Goal: Information Seeking & Learning: Learn about a topic

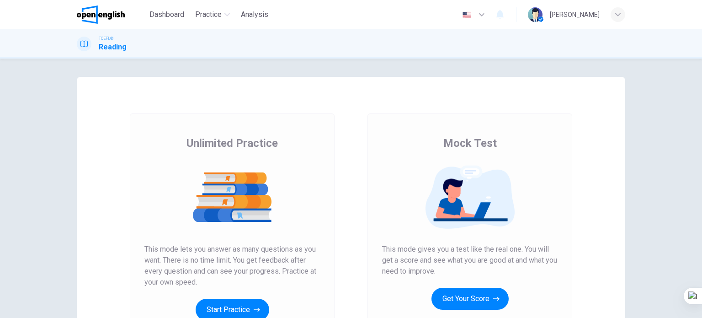
scroll to position [124, 0]
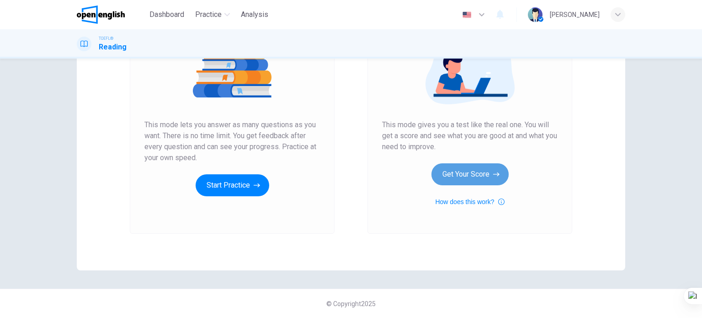
click at [458, 179] on button "Get Your Score" at bounding box center [469, 174] width 77 height 22
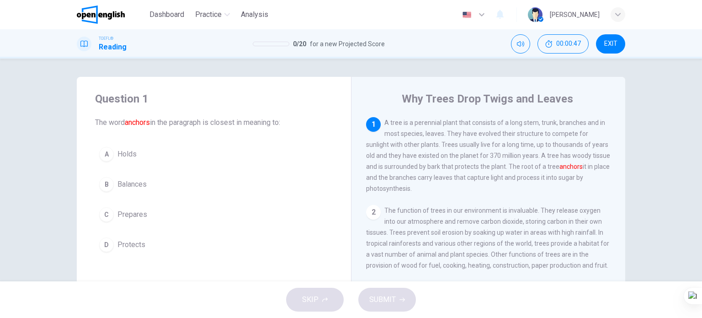
click at [139, 159] on button "A Holds" at bounding box center [214, 154] width 238 height 23
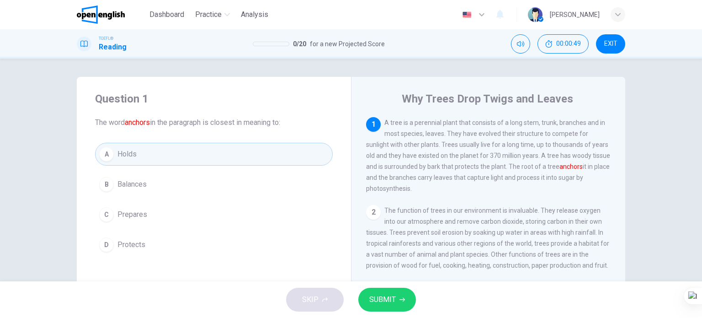
click at [384, 304] on span "SUBMIT" at bounding box center [382, 299] width 26 height 13
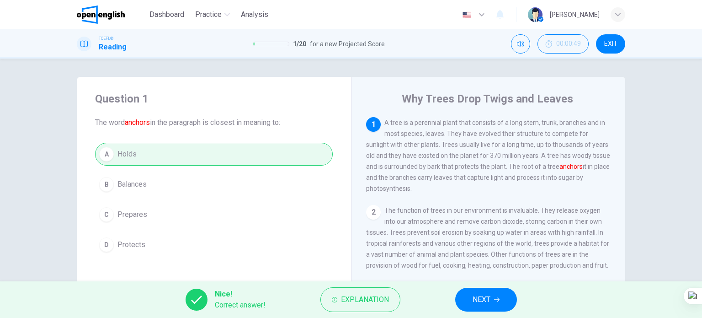
click at [473, 298] on span "NEXT" at bounding box center [481, 299] width 18 height 13
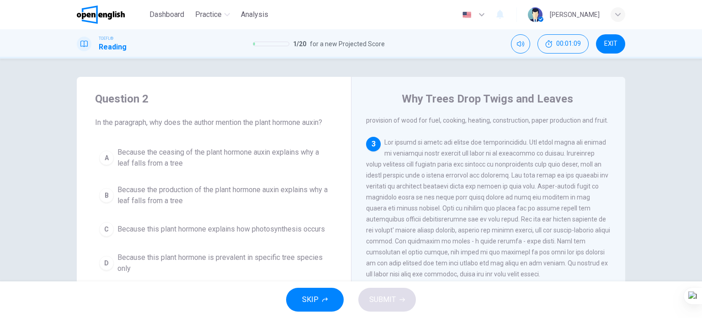
scroll to position [46, 0]
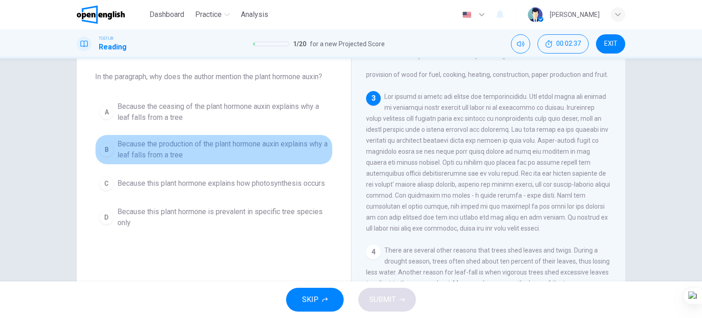
click at [165, 142] on span "Because the production of the plant hormone auxin explains why a leaf falls fro…" at bounding box center [222, 149] width 211 height 22
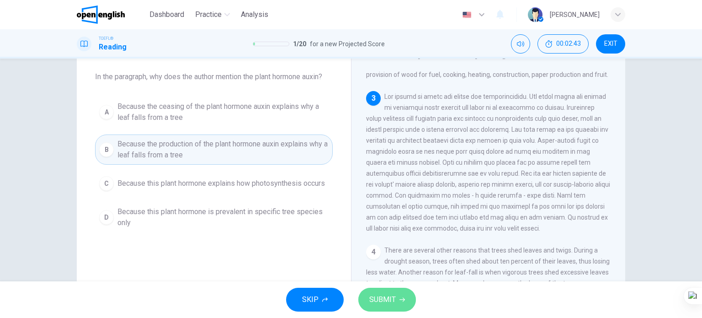
click at [375, 301] on span "SUBMIT" at bounding box center [382, 299] width 26 height 13
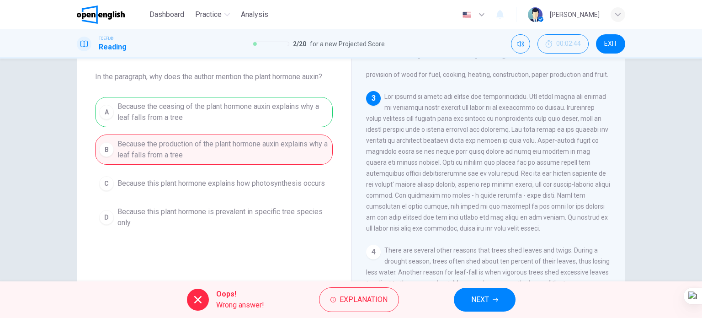
click at [486, 301] on span "NEXT" at bounding box center [480, 299] width 18 height 13
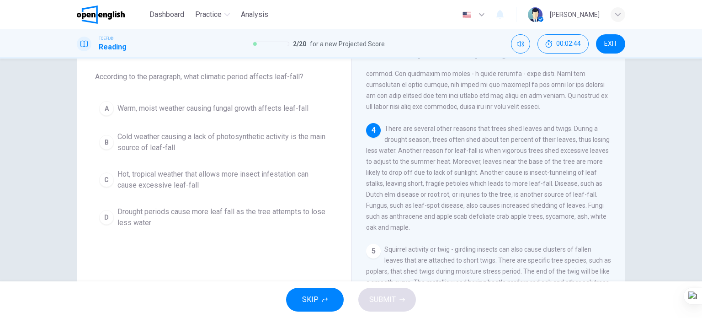
scroll to position [269, 0]
click at [173, 216] on span "Drought periods cause more leaf fall as the tree attempts to lose less water" at bounding box center [222, 217] width 211 height 22
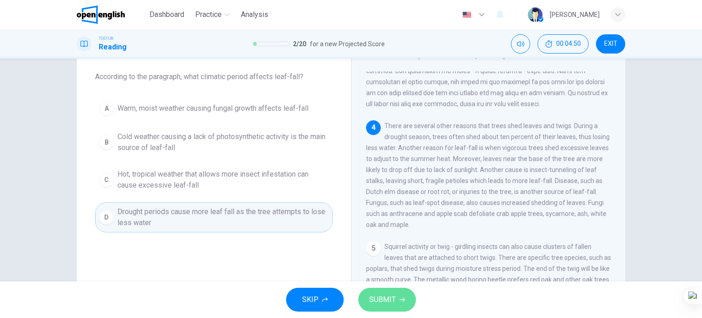
click at [381, 293] on span "SUBMIT" at bounding box center [382, 299] width 26 height 13
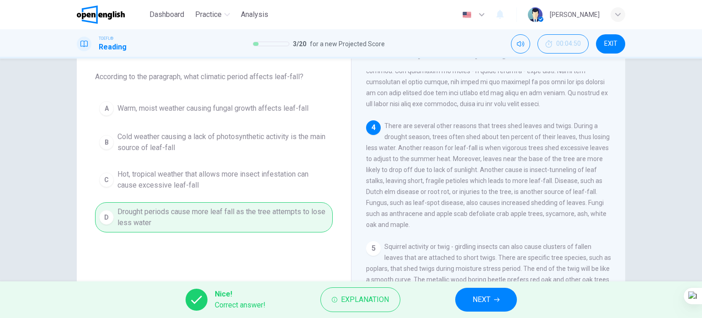
click at [487, 305] on button "NEXT" at bounding box center [486, 299] width 62 height 24
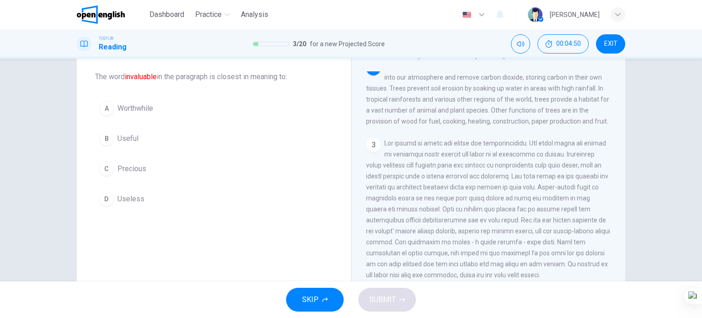
scroll to position [90, 0]
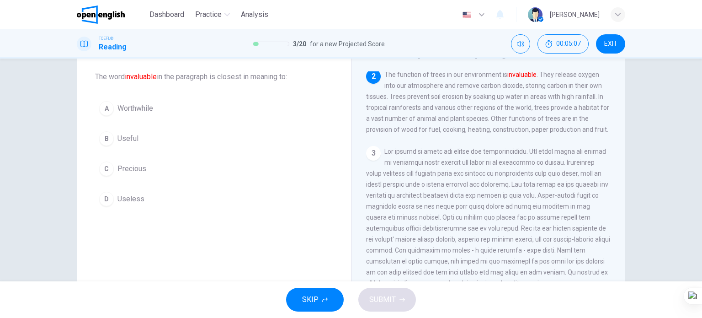
click at [128, 100] on button "A Worthwhile" at bounding box center [214, 108] width 238 height 23
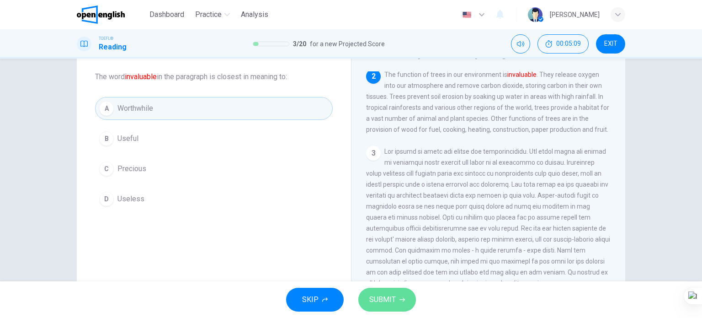
click at [406, 297] on button "SUBMIT" at bounding box center [387, 299] width 58 height 24
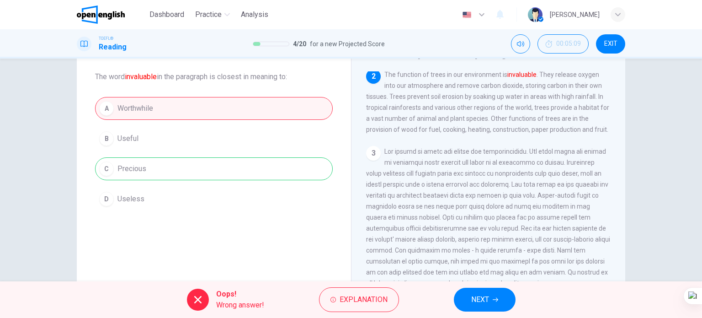
drag, startPoint x: 486, startPoint y: 293, endPoint x: 481, endPoint y: 294, distance: 5.6
click at [484, 293] on span "NEXT" at bounding box center [480, 299] width 18 height 13
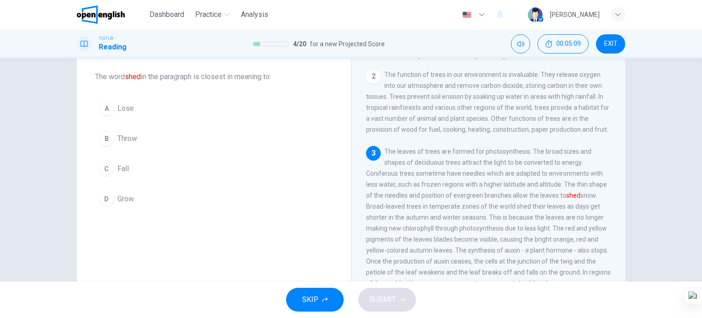
scroll to position [145, 0]
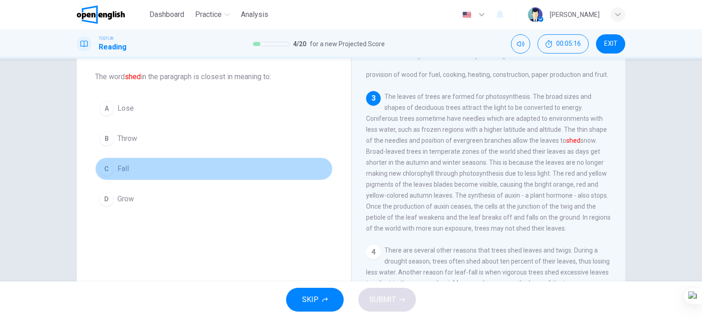
click at [132, 163] on button "C Fall" at bounding box center [214, 168] width 238 height 23
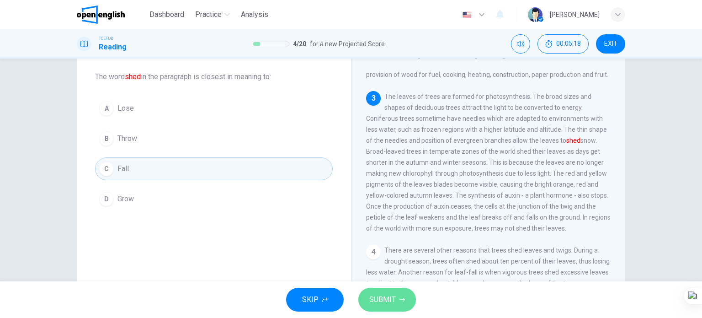
click at [369, 292] on button "SUBMIT" at bounding box center [387, 299] width 58 height 24
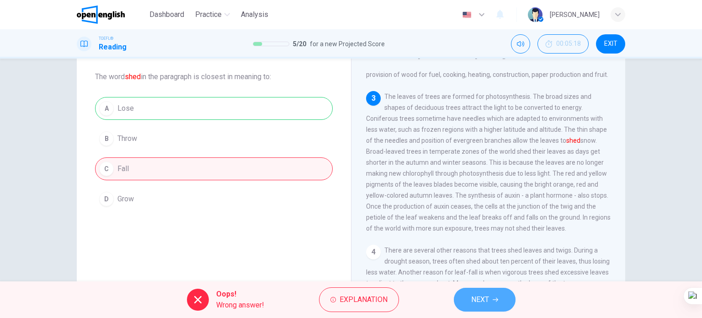
drag, startPoint x: 485, startPoint y: 302, endPoint x: 464, endPoint y: 297, distance: 22.2
click at [485, 301] on span "NEXT" at bounding box center [480, 299] width 18 height 13
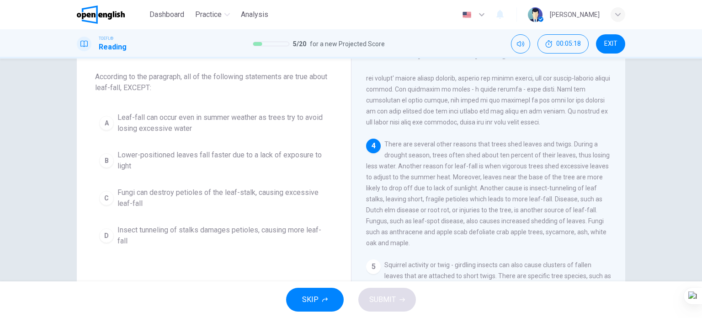
scroll to position [269, 0]
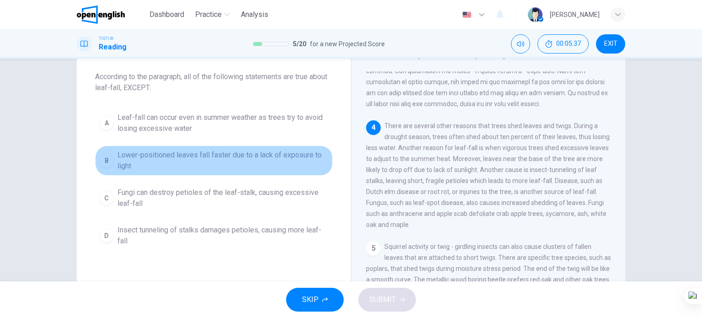
click at [185, 158] on span "Lower-positioned leaves fall faster due to a lack of exposure to light" at bounding box center [222, 160] width 211 height 22
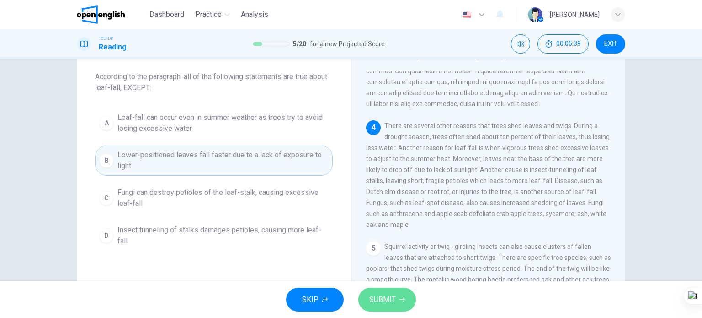
click at [381, 299] on span "SUBMIT" at bounding box center [382, 299] width 26 height 13
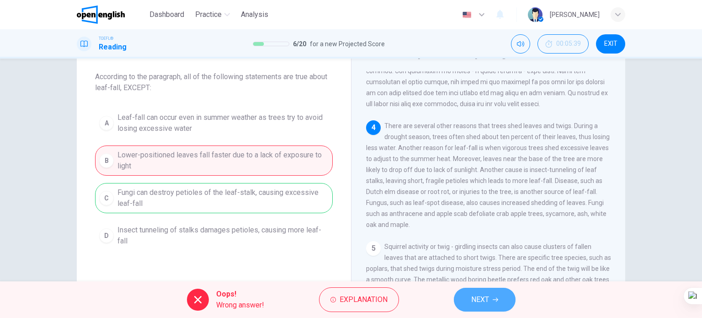
click at [488, 301] on span "NEXT" at bounding box center [480, 299] width 18 height 13
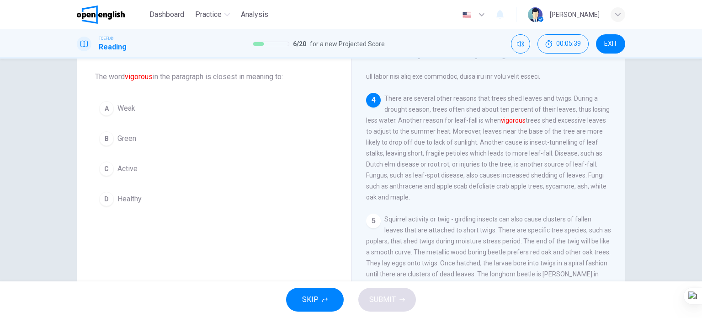
scroll to position [313, 0]
click at [132, 110] on span "Weak" at bounding box center [126, 108] width 18 height 11
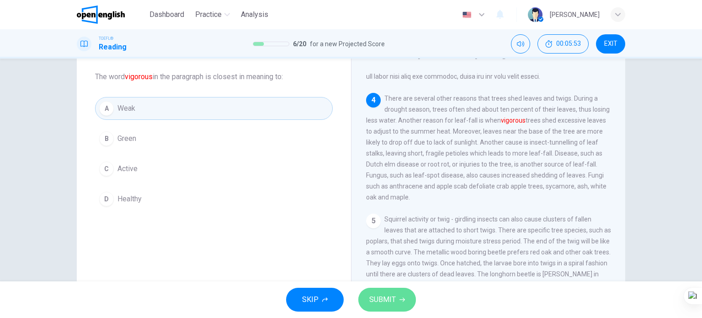
click at [377, 293] on span "SUBMIT" at bounding box center [382, 299] width 26 height 13
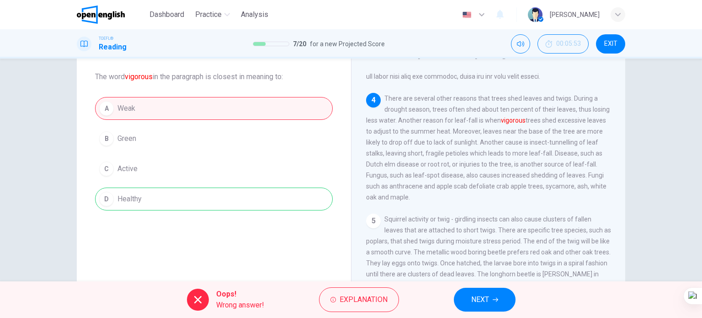
click at [478, 297] on span "NEXT" at bounding box center [480, 299] width 18 height 13
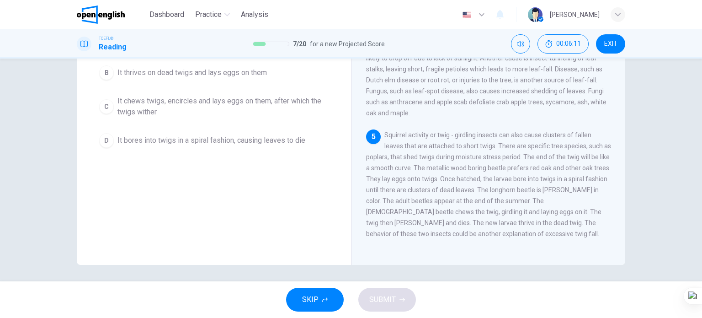
scroll to position [132, 0]
click at [205, 140] on span "It bores into twigs in a spiral fashion, causing leaves to die" at bounding box center [211, 138] width 188 height 11
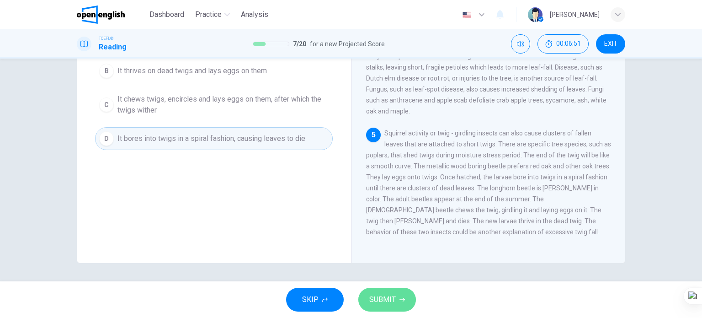
click at [387, 299] on span "SUBMIT" at bounding box center [382, 299] width 26 height 13
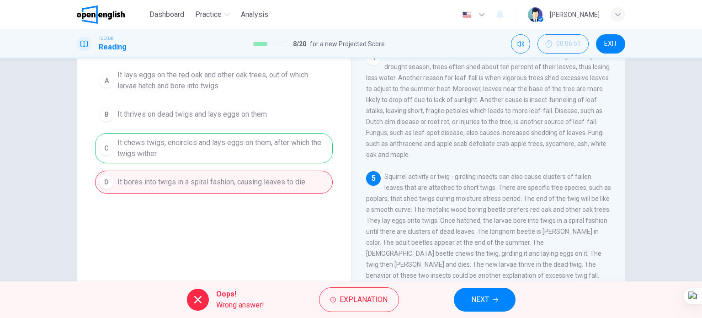
scroll to position [0, 0]
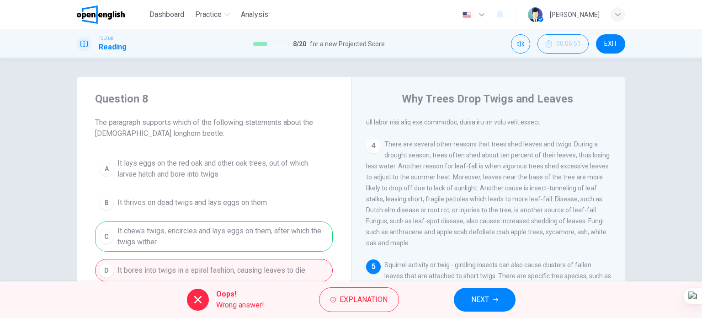
click at [478, 302] on span "NEXT" at bounding box center [480, 299] width 18 height 13
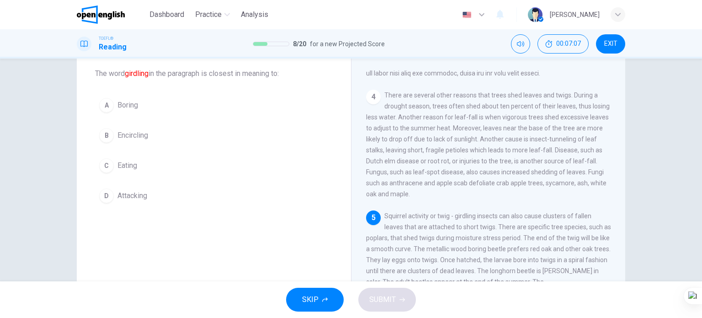
scroll to position [40, 0]
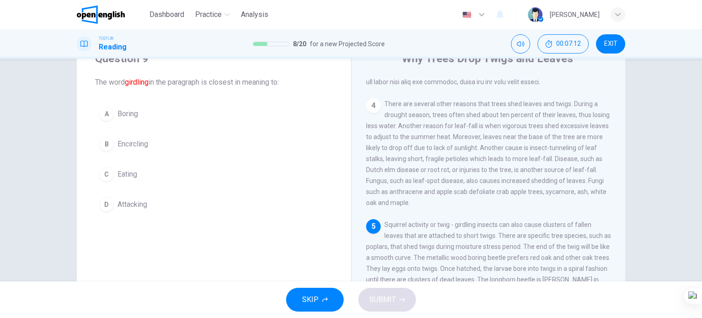
click at [133, 141] on span "Encircling" at bounding box center [132, 143] width 31 height 11
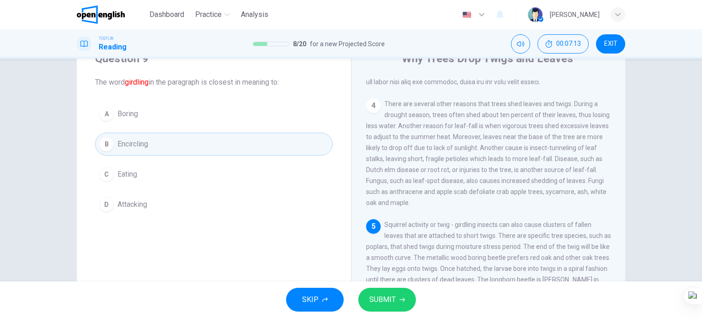
click at [378, 302] on span "SUBMIT" at bounding box center [382, 299] width 26 height 13
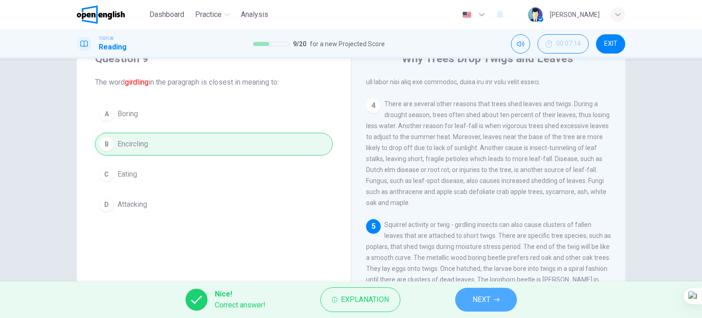
click at [484, 303] on span "NEXT" at bounding box center [481, 299] width 18 height 13
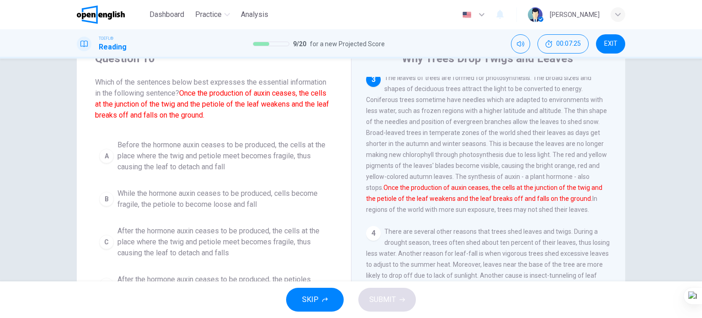
scroll to position [132, 0]
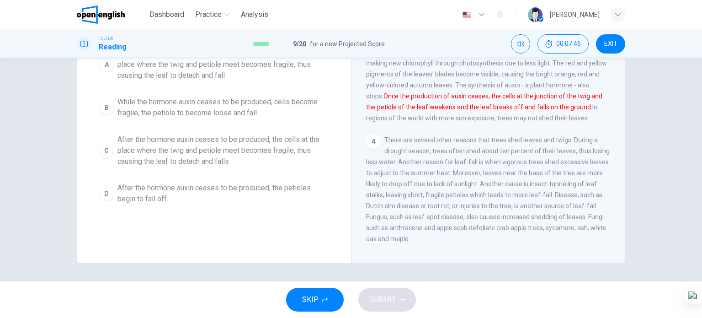
click at [192, 110] on span "While the hormone auxin ceases to be produced, cells become fragile, the petiol…" at bounding box center [222, 107] width 211 height 22
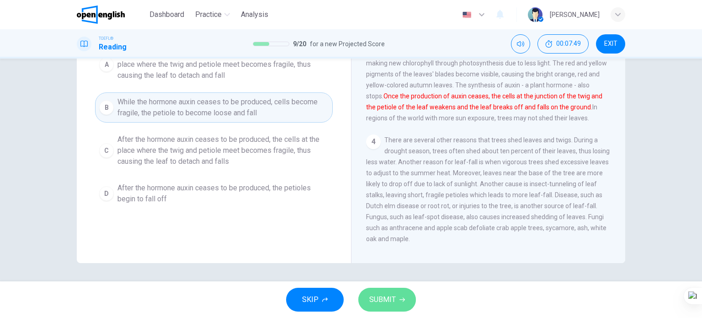
click at [386, 301] on span "SUBMIT" at bounding box center [382, 299] width 26 height 13
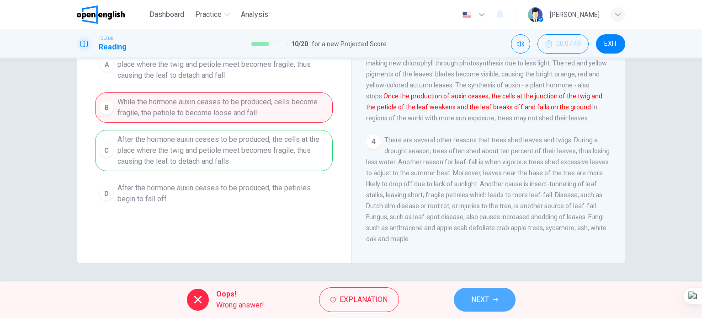
click at [481, 301] on span "NEXT" at bounding box center [480, 299] width 18 height 13
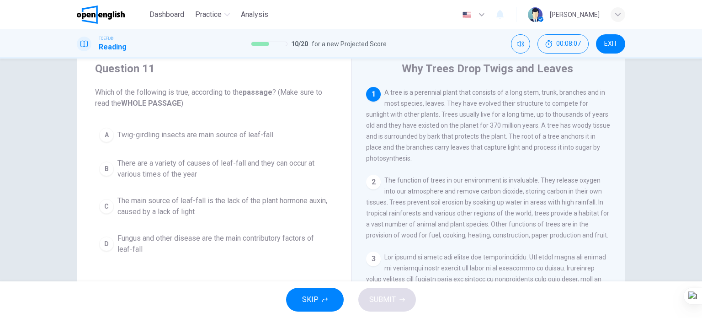
scroll to position [46, 0]
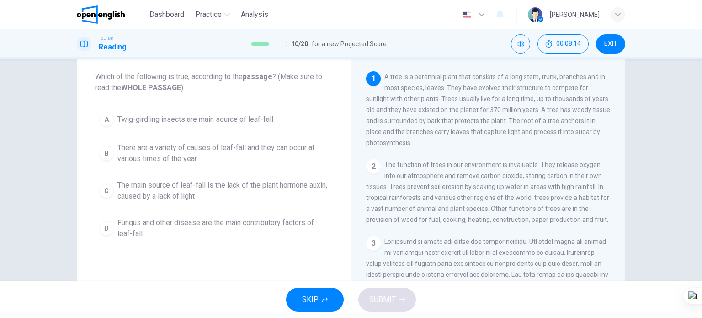
click at [239, 185] on span "The main source of leaf-fall is the lack of the plant hormone auxin, caused by …" at bounding box center [222, 191] width 211 height 22
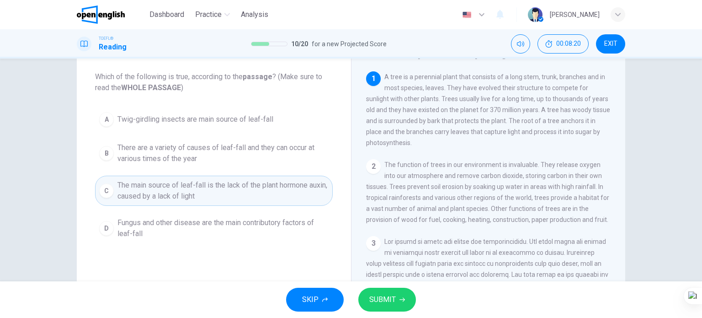
click at [386, 299] on span "SUBMIT" at bounding box center [382, 299] width 26 height 13
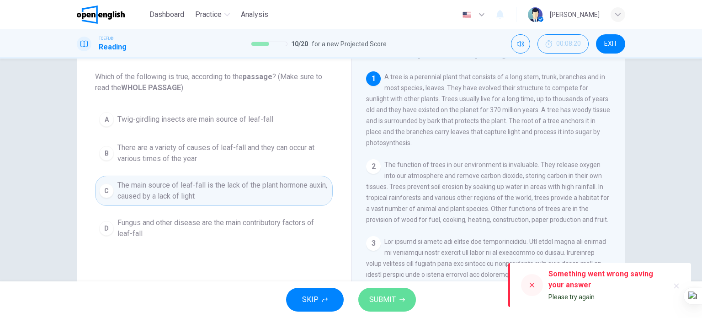
click at [386, 299] on span "SUBMIT" at bounding box center [382, 299] width 26 height 13
click at [530, 286] on icon at bounding box center [532, 284] width 5 height 5
click at [678, 285] on icon "button" at bounding box center [676, 285] width 7 height 7
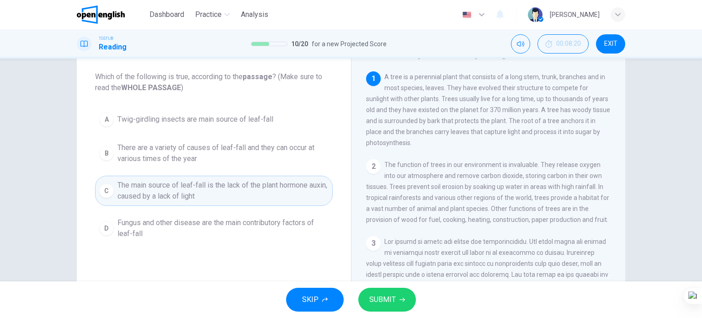
click at [380, 302] on span "SUBMIT" at bounding box center [382, 299] width 26 height 13
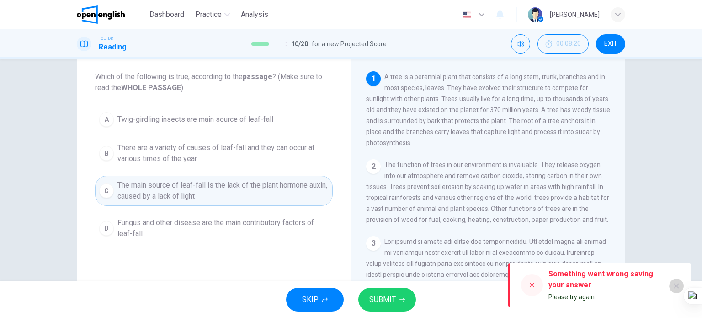
click at [677, 284] on icon "button" at bounding box center [676, 285] width 7 height 7
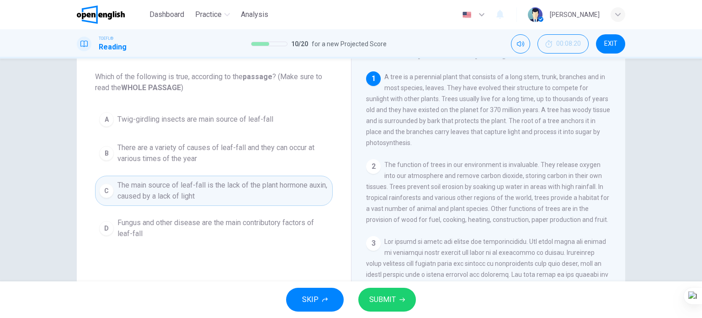
click at [225, 149] on span "There are a variety of causes of leaf-fall and they can occur at various times …" at bounding box center [222, 153] width 211 height 22
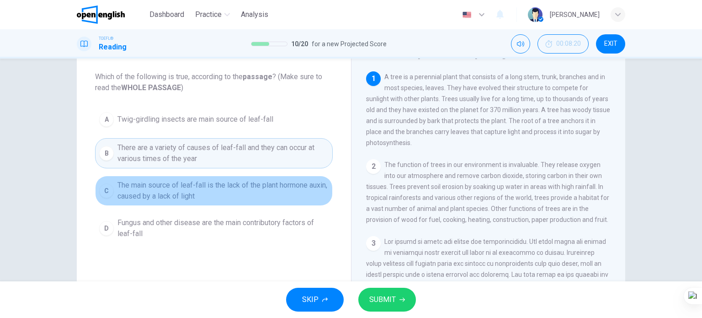
click at [275, 186] on span "The main source of leaf-fall is the lack of the plant hormone auxin, caused by …" at bounding box center [222, 191] width 211 height 22
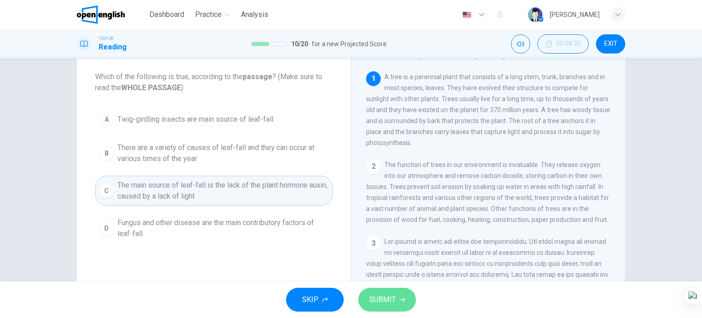
click at [372, 293] on span "SUBMIT" at bounding box center [382, 299] width 26 height 13
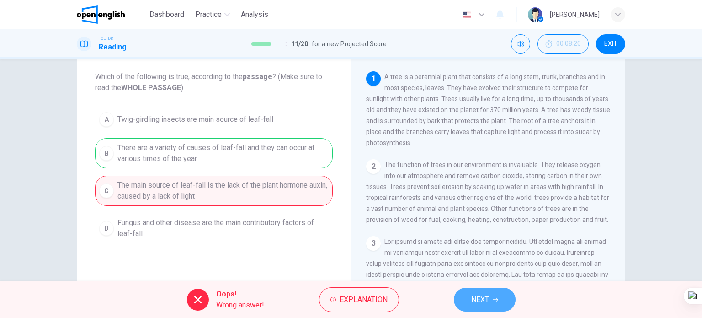
click at [483, 292] on button "NEXT" at bounding box center [485, 299] width 62 height 24
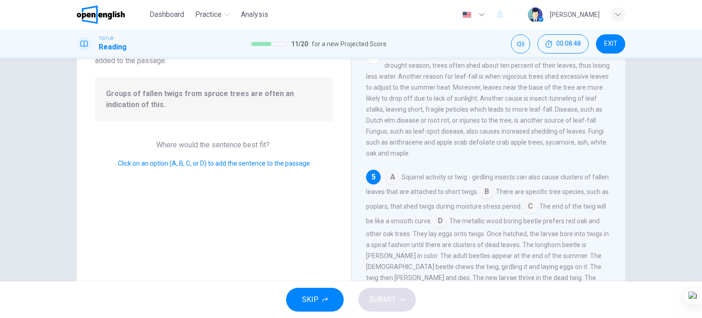
scroll to position [91, 0]
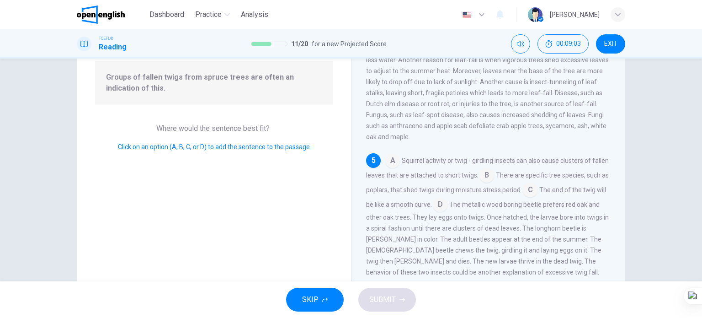
click at [494, 171] on input at bounding box center [486, 176] width 15 height 15
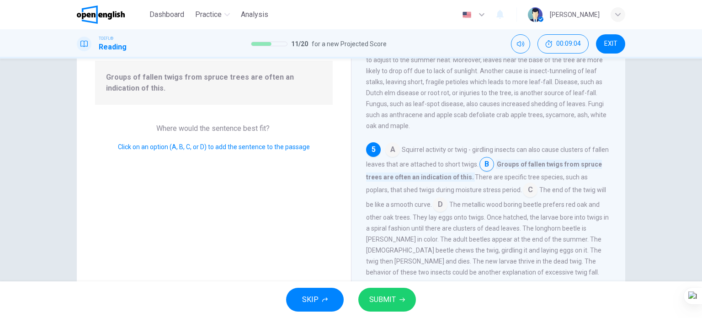
click at [371, 296] on span "SUBMIT" at bounding box center [382, 299] width 26 height 13
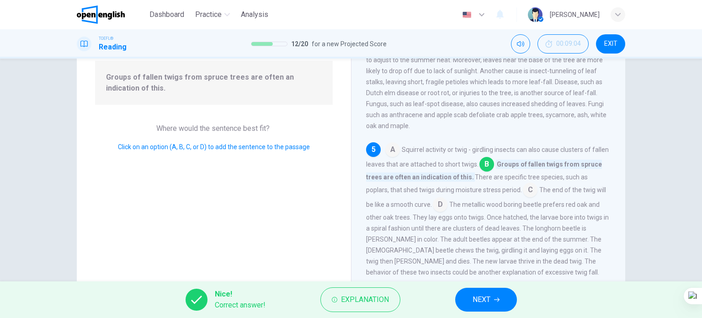
click at [497, 300] on button "NEXT" at bounding box center [486, 299] width 62 height 24
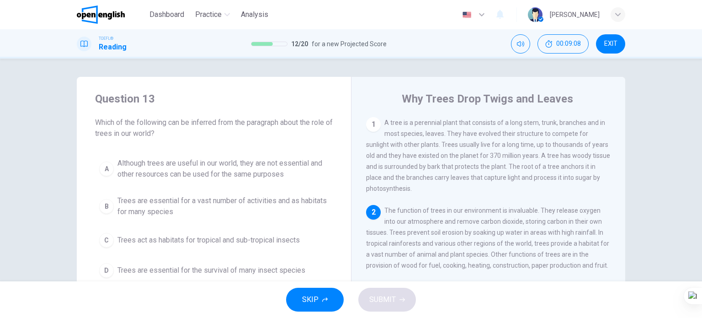
scroll to position [46, 0]
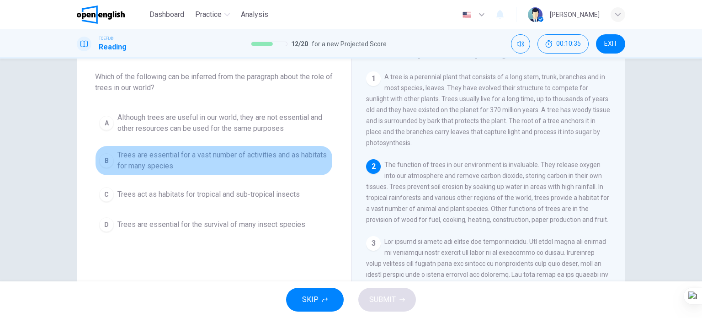
click at [254, 154] on span "Trees are essential for a vast number of activities and as habitats for many sp…" at bounding box center [222, 160] width 211 height 22
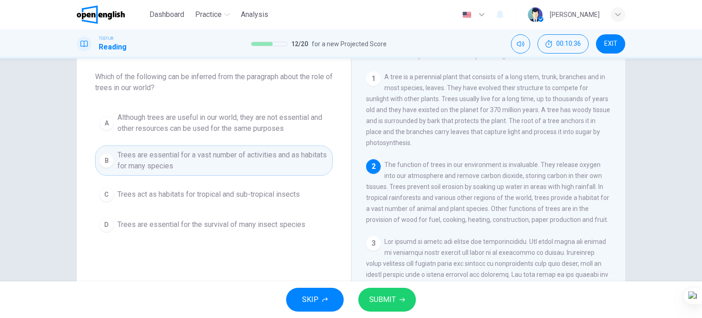
click at [372, 299] on span "SUBMIT" at bounding box center [382, 299] width 26 height 13
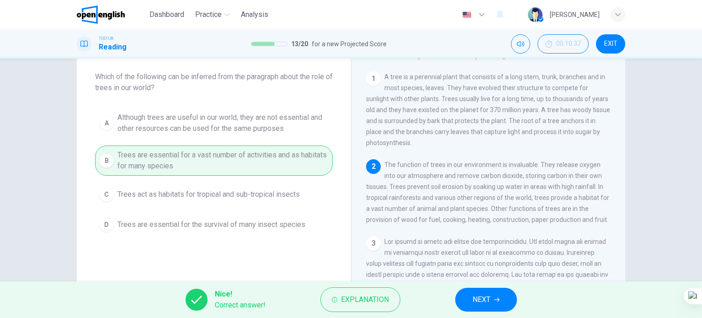
click at [485, 296] on span "NEXT" at bounding box center [481, 299] width 18 height 13
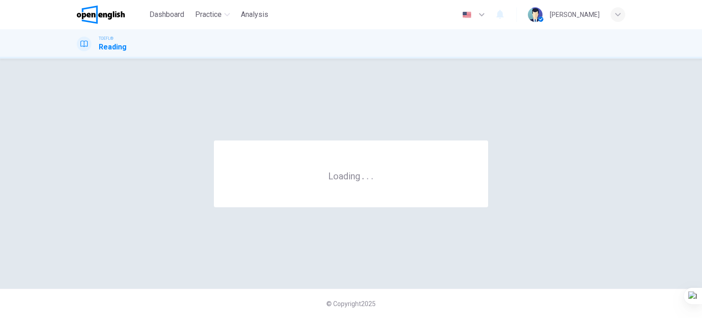
scroll to position [0, 0]
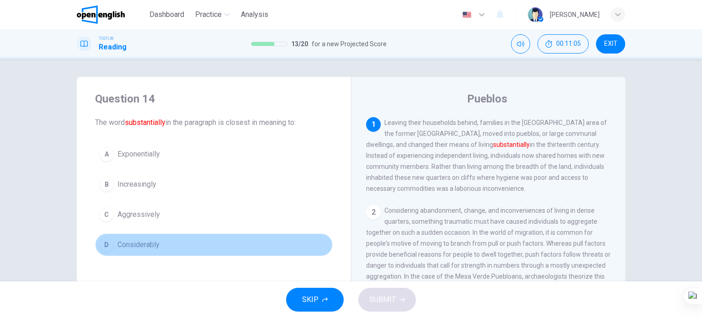
click at [148, 239] on span "Considerably" at bounding box center [138, 244] width 42 height 11
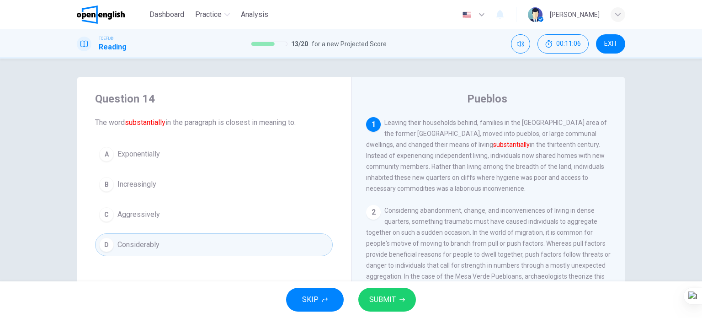
click at [377, 295] on span "SUBMIT" at bounding box center [382, 299] width 26 height 13
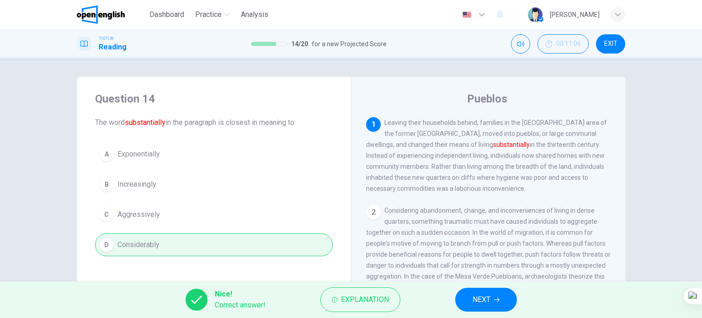
drag, startPoint x: 440, startPoint y: 293, endPoint x: 453, endPoint y: 293, distance: 12.8
click at [450, 293] on div "Nice! Correct answer! Explanation NEXT" at bounding box center [351, 299] width 702 height 37
drag, startPoint x: 453, startPoint y: 292, endPoint x: 470, endPoint y: 297, distance: 17.3
click at [457, 293] on div "Nice! Correct answer! Explanation NEXT" at bounding box center [351, 299] width 702 height 37
click at [470, 297] on button "NEXT" at bounding box center [486, 299] width 62 height 24
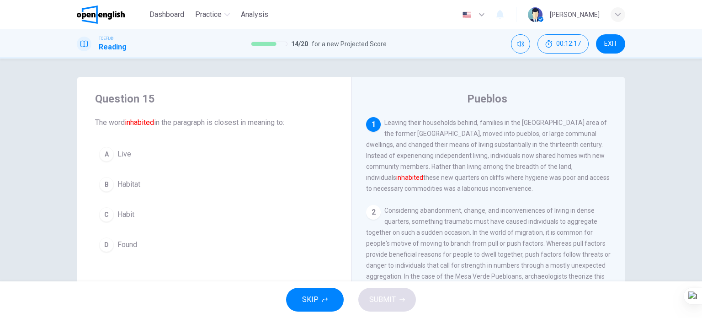
click at [127, 153] on span "Live" at bounding box center [124, 153] width 14 height 11
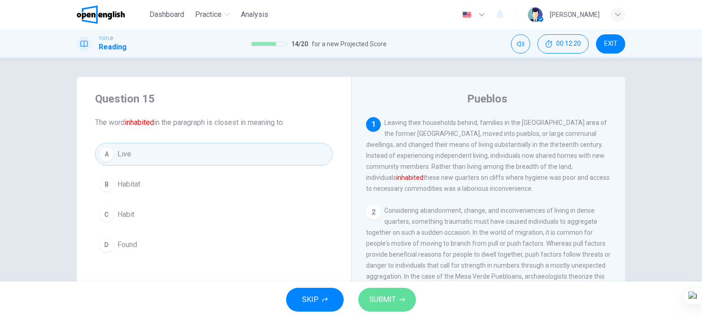
click at [382, 296] on span "SUBMIT" at bounding box center [382, 299] width 26 height 13
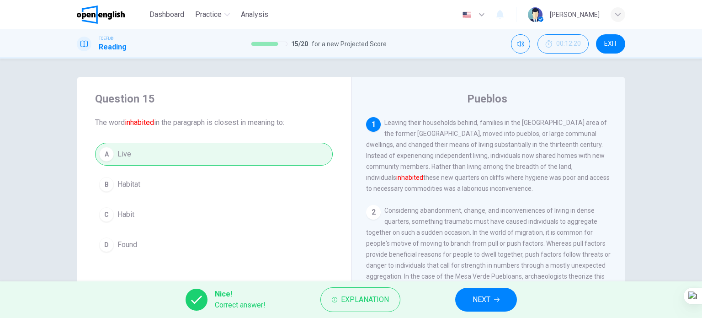
click at [505, 299] on button "NEXT" at bounding box center [486, 299] width 62 height 24
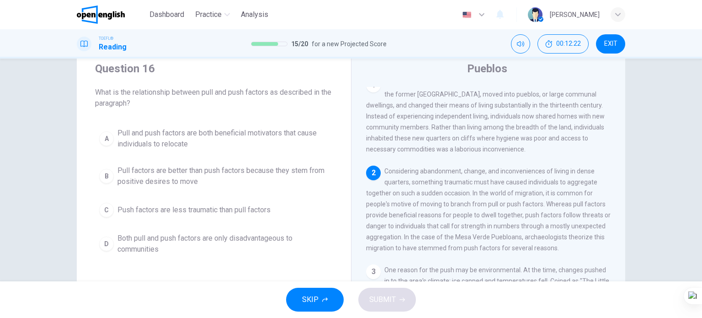
scroll to position [46, 0]
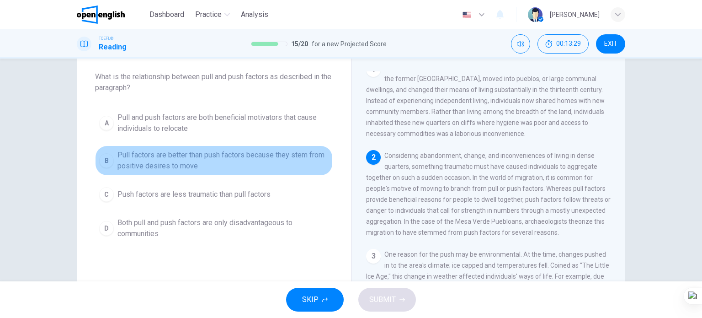
click at [164, 153] on span "Pull factors are better than push factors because they stem from positive desir…" at bounding box center [222, 160] width 211 height 22
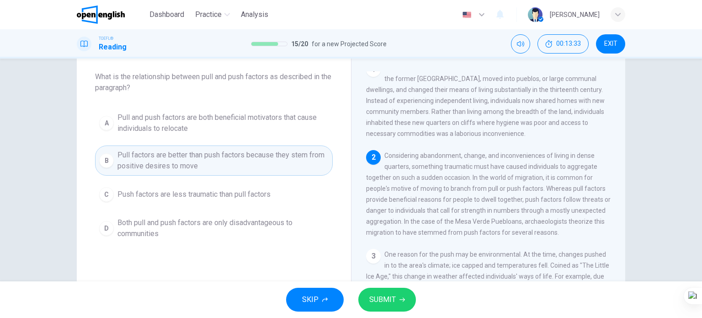
click at [384, 299] on span "SUBMIT" at bounding box center [382, 299] width 26 height 13
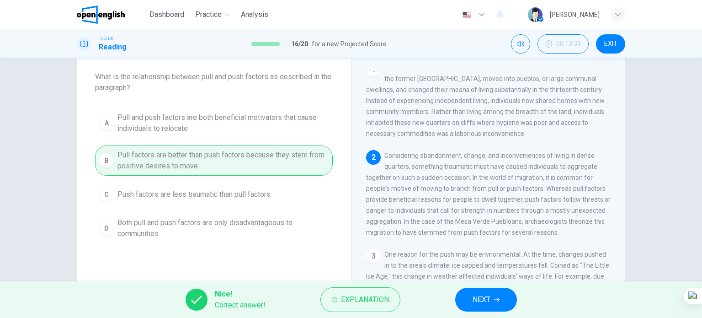
click at [491, 303] on button "NEXT" at bounding box center [486, 299] width 62 height 24
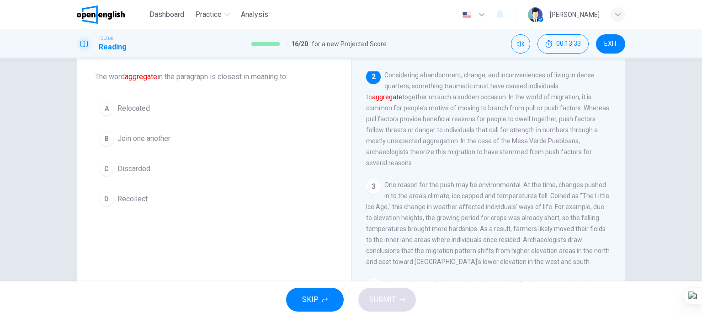
scroll to position [90, 0]
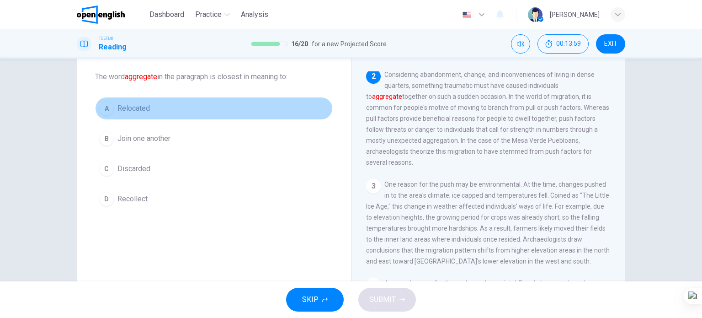
click at [132, 111] on span "Relocated" at bounding box center [133, 108] width 32 height 11
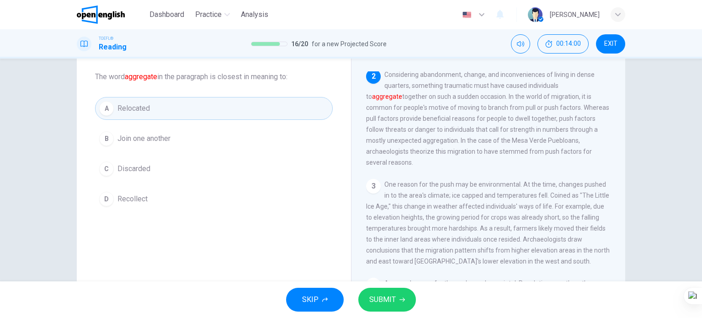
click at [370, 299] on span "SUBMIT" at bounding box center [382, 299] width 26 height 13
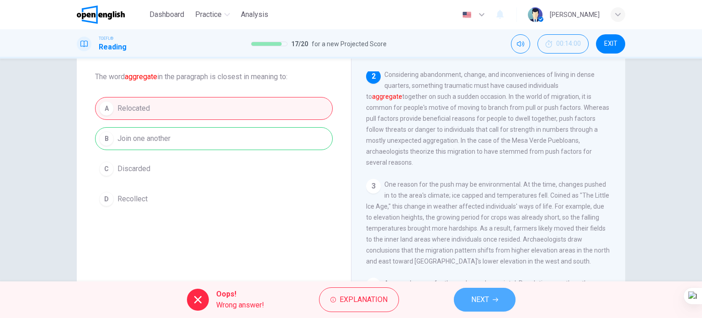
click at [497, 297] on icon "button" at bounding box center [494, 299] width 5 height 5
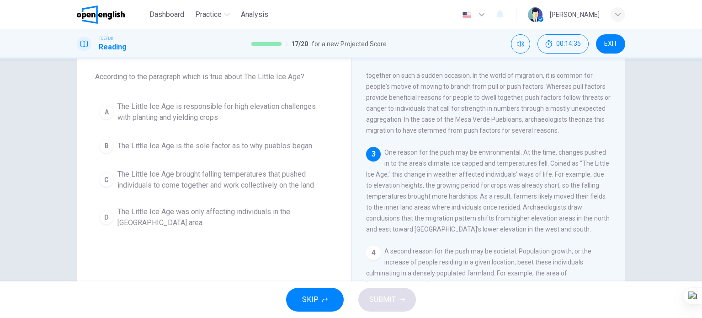
click at [244, 114] on span "The Little Ice Age is responsible for high elevation challenges with planting a…" at bounding box center [222, 112] width 211 height 22
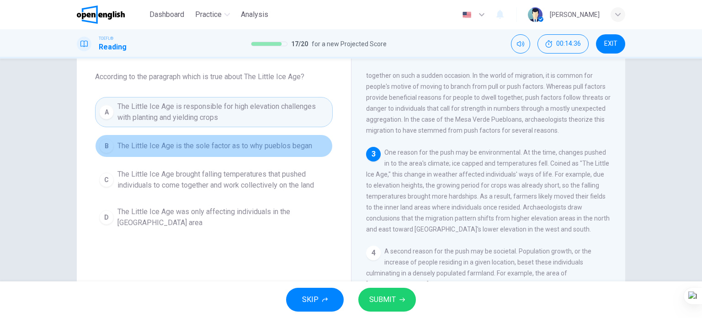
click at [258, 150] on span "The Little Ice Age is the sole factor as to why pueblos began" at bounding box center [214, 145] width 195 height 11
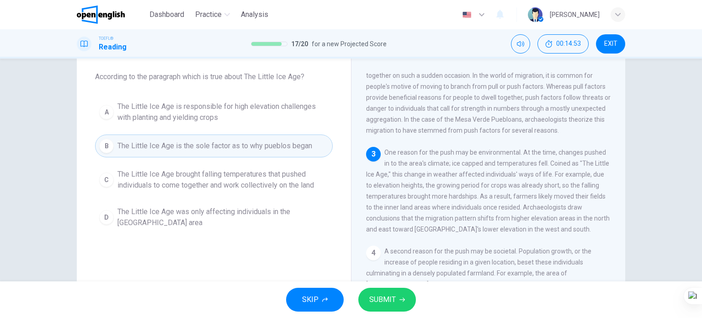
click at [265, 107] on span "The Little Ice Age is responsible for high elevation challenges with planting a…" at bounding box center [222, 112] width 211 height 22
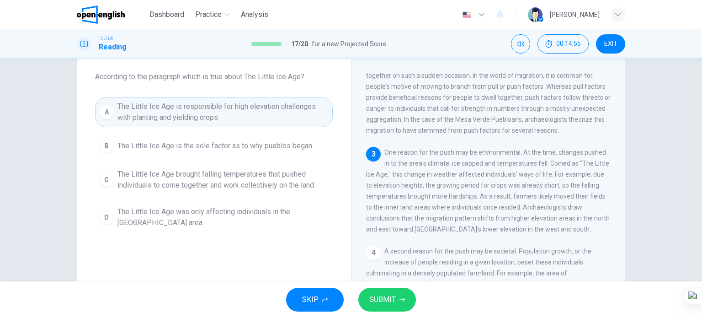
click at [352, 301] on div "SKIP SUBMIT" at bounding box center [351, 299] width 702 height 37
click at [391, 297] on span "SUBMIT" at bounding box center [382, 299] width 26 height 13
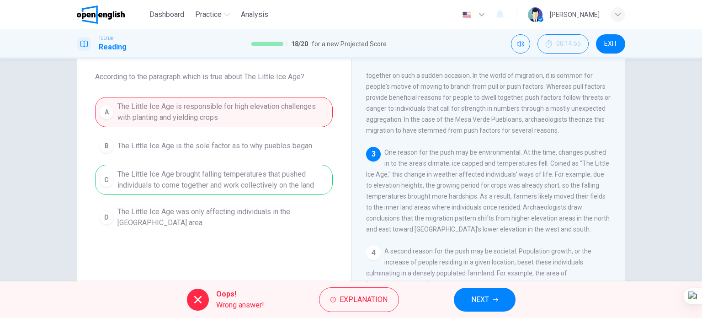
click at [484, 305] on span "NEXT" at bounding box center [480, 299] width 18 height 13
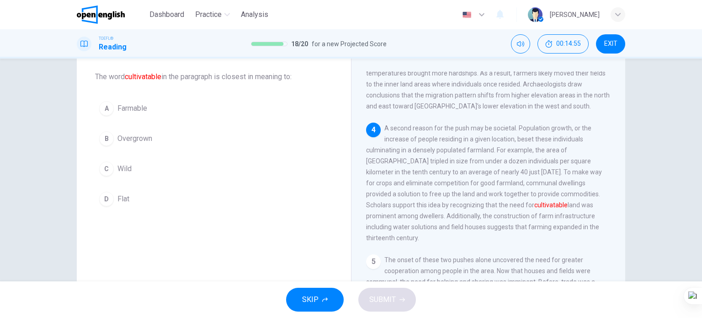
scroll to position [235, 0]
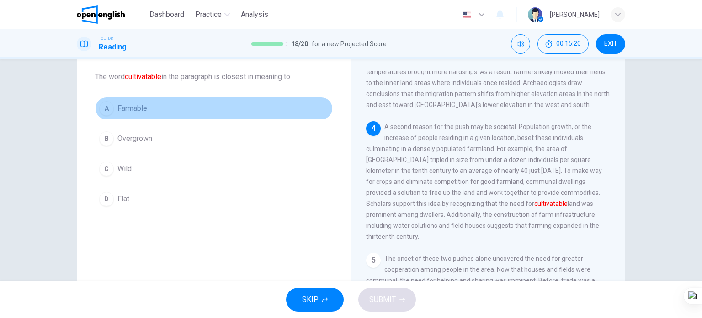
click at [164, 109] on button "A Farmable" at bounding box center [214, 108] width 238 height 23
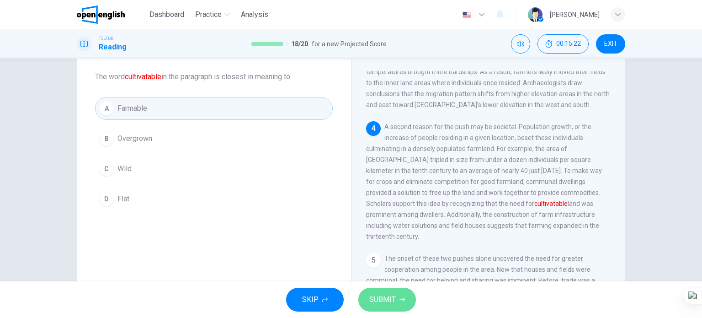
click at [394, 304] on span "SUBMIT" at bounding box center [382, 299] width 26 height 13
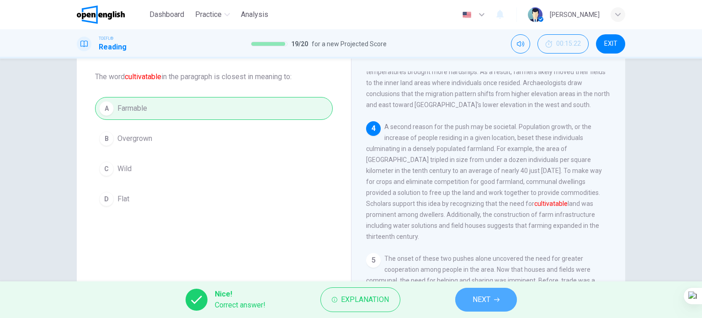
click at [492, 297] on button "NEXT" at bounding box center [486, 299] width 62 height 24
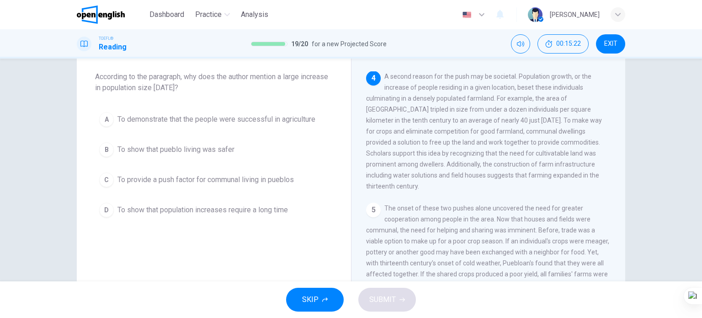
scroll to position [291, 0]
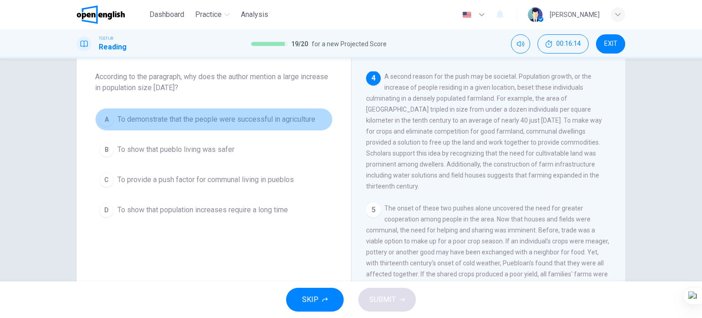
click at [206, 120] on span "To demonstrate that the people were successful in agriculture" at bounding box center [216, 119] width 198 height 11
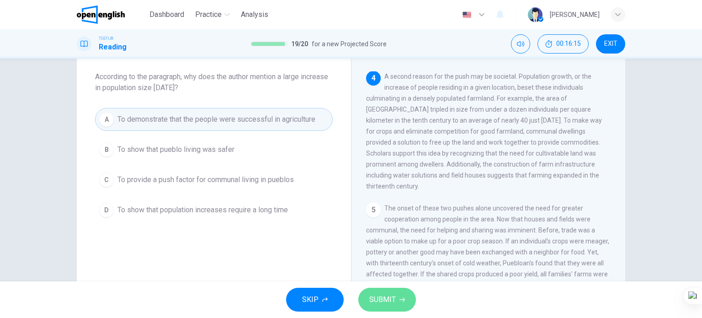
click at [375, 302] on span "SUBMIT" at bounding box center [382, 299] width 26 height 13
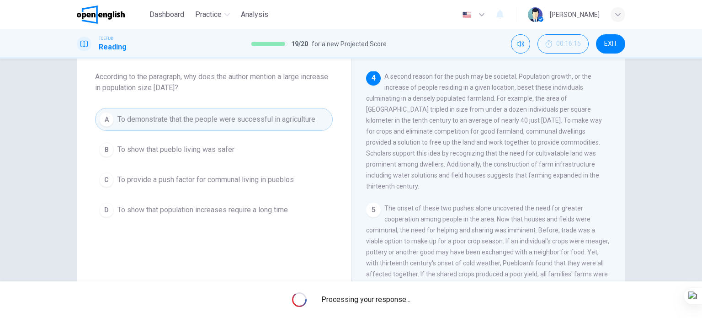
scroll to position [0, 0]
